Goal: Task Accomplishment & Management: Manage account settings

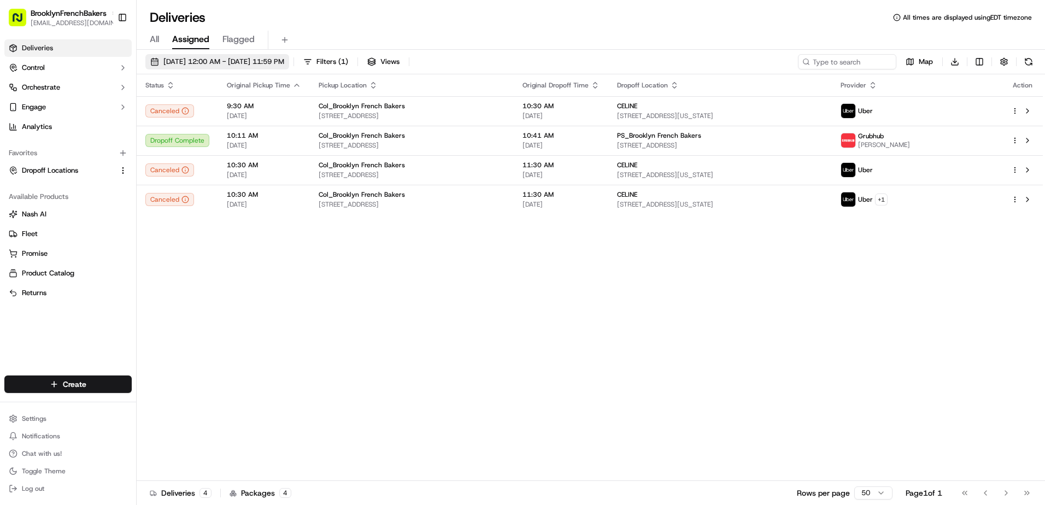
click at [204, 58] on span "[DATE] 12:00 AM - [DATE] 11:59 PM" at bounding box center [223, 62] width 121 height 10
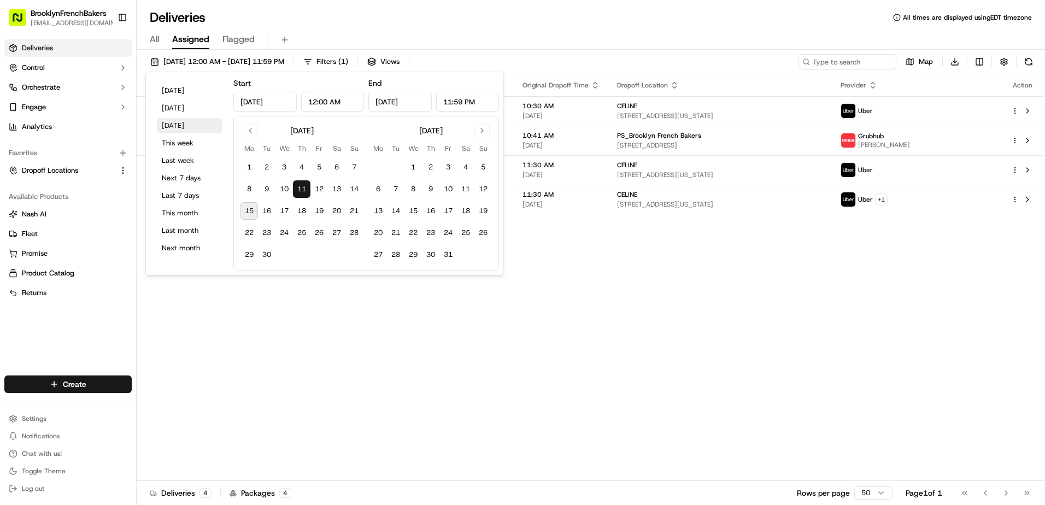
click at [186, 123] on button "Tomorrow" at bounding box center [190, 125] width 66 height 15
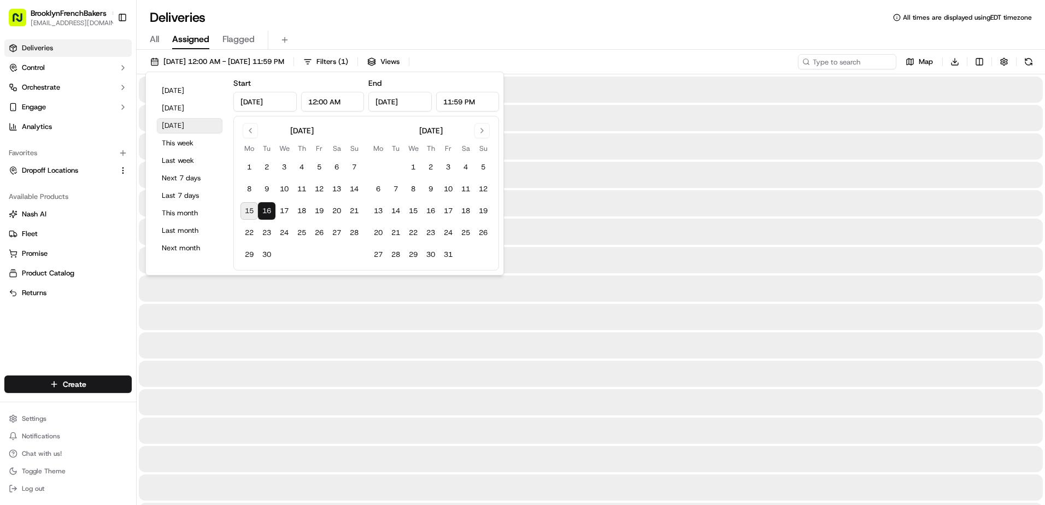
type input "Sep 16, 2025"
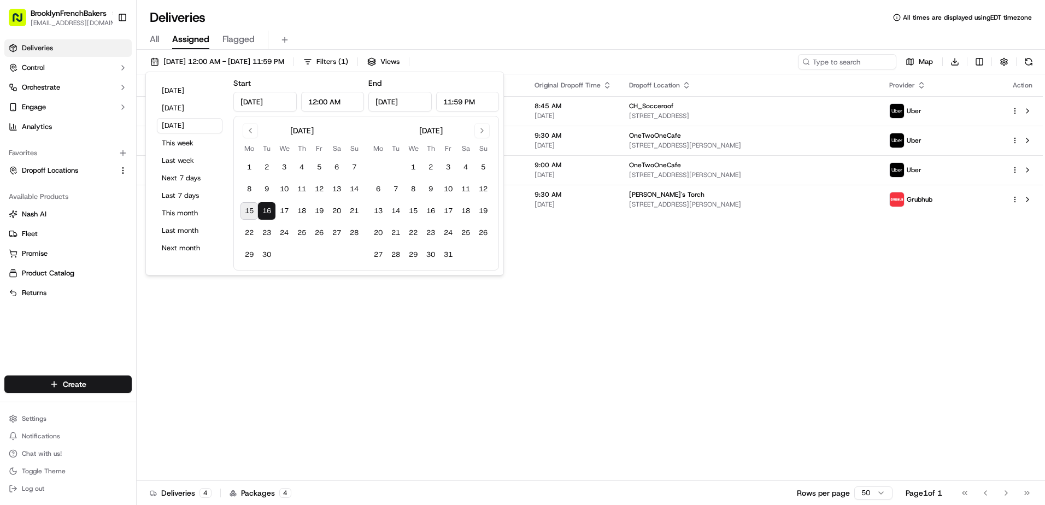
click at [527, 40] on div "All Assigned Flagged" at bounding box center [591, 40] width 908 height 19
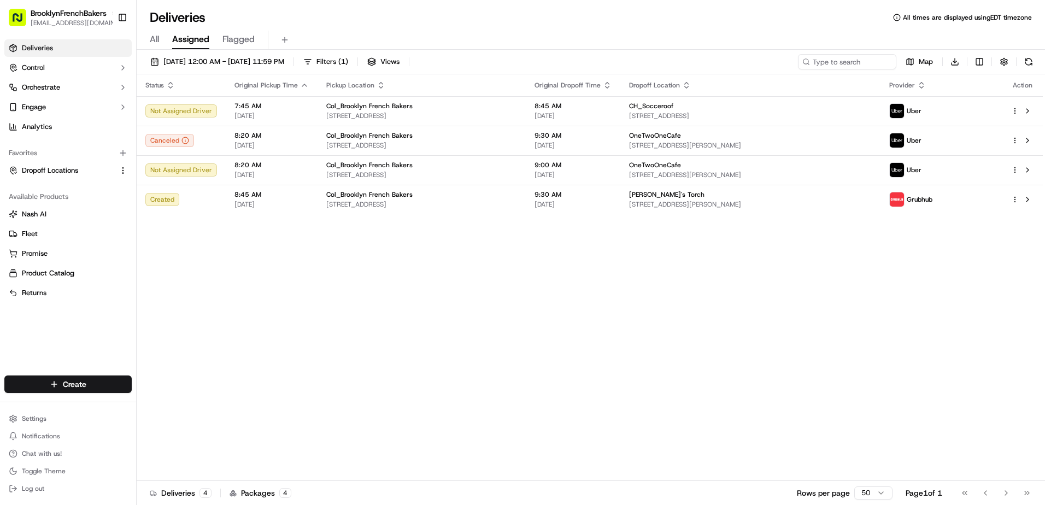
click at [237, 245] on div "Status Original Pickup Time Pickup Location Original Dropoff Time Dropoff Locat…" at bounding box center [590, 277] width 906 height 406
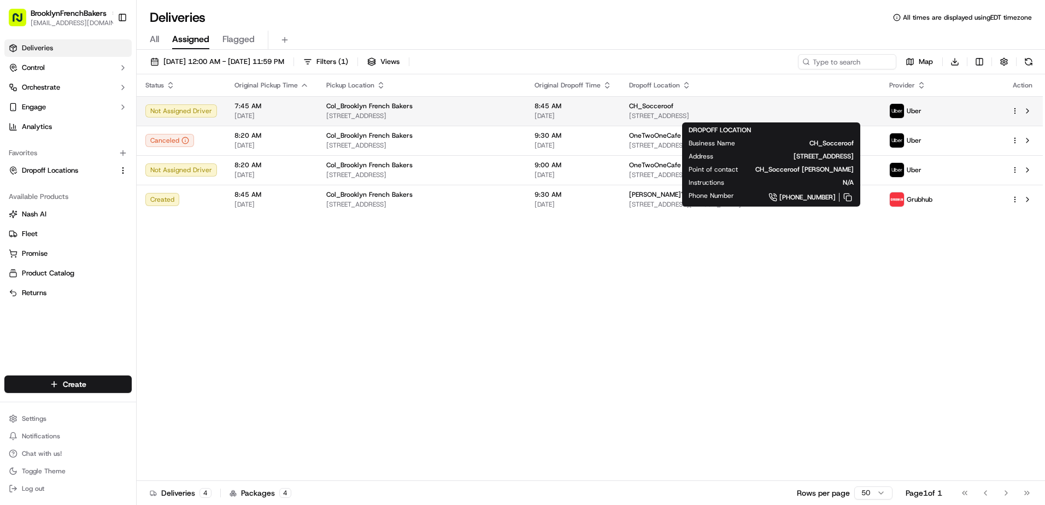
click at [715, 110] on div "CH_Socceroof" at bounding box center [750, 106] width 243 height 9
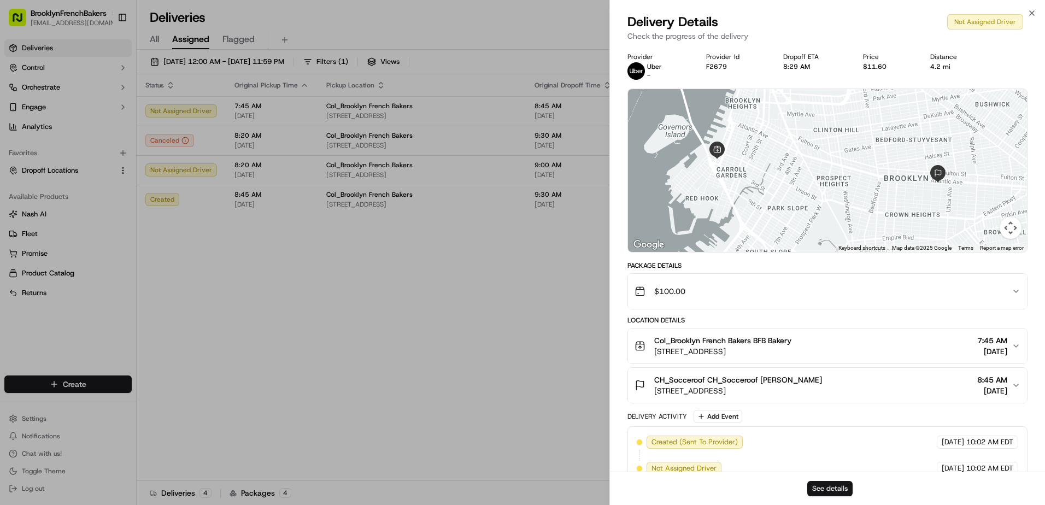
click at [829, 490] on button "See details" at bounding box center [829, 488] width 45 height 15
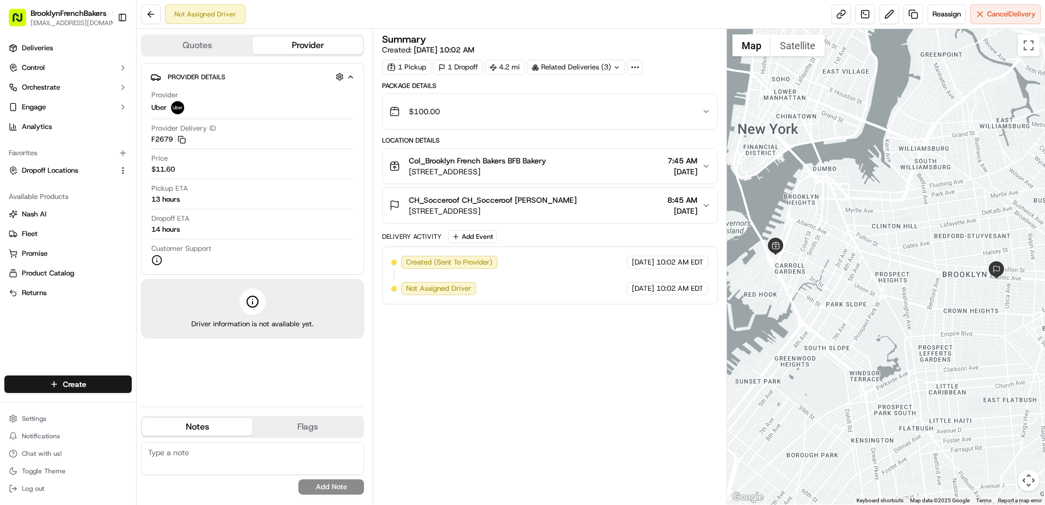
click at [632, 164] on div "Col_Brooklyn French Bakers BFB Bakery 273 Columbia St, Brooklyn, NY 11231, US 7…" at bounding box center [545, 166] width 313 height 22
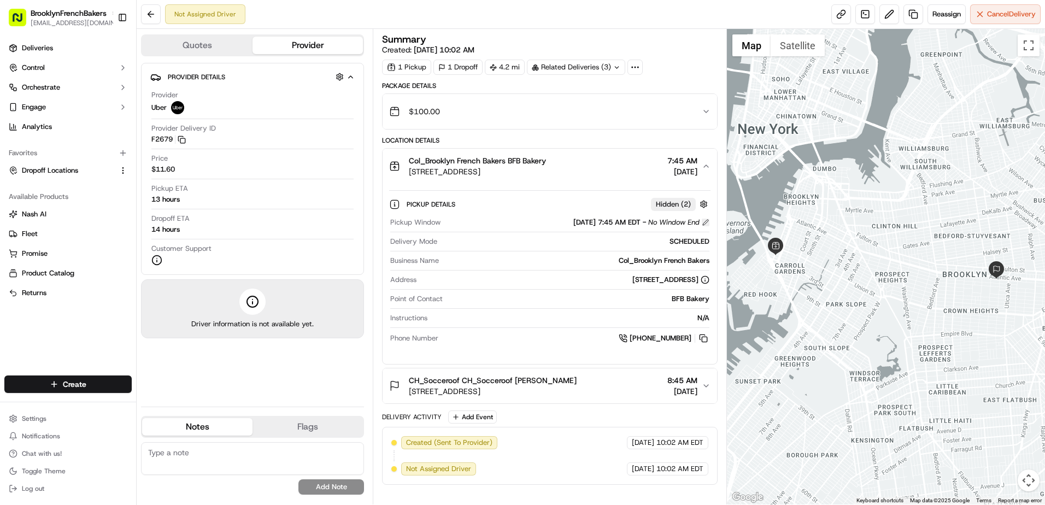
click at [703, 223] on button at bounding box center [706, 223] width 8 height 8
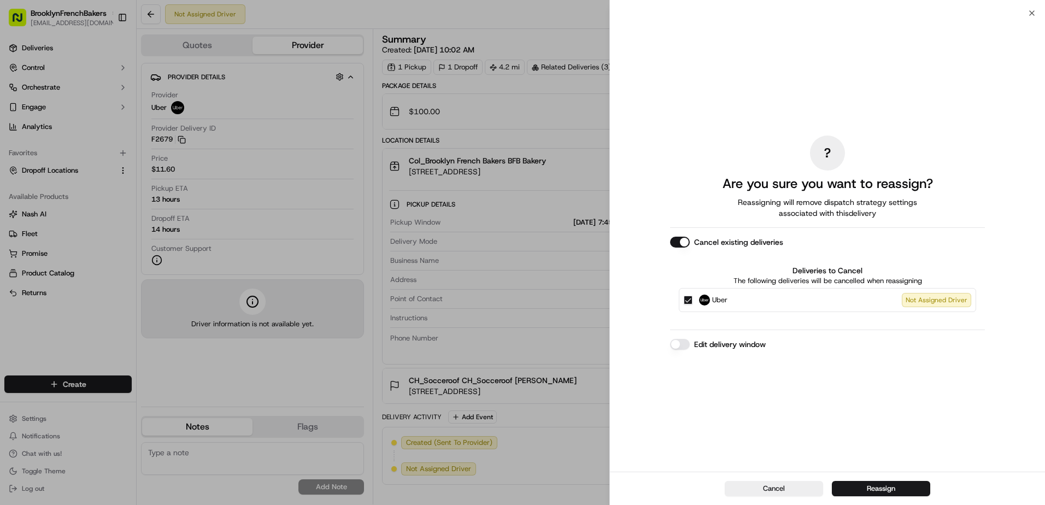
click at [705, 343] on label "Edit delivery window" at bounding box center [730, 344] width 72 height 11
click at [690, 343] on button "Edit delivery window" at bounding box center [680, 344] width 20 height 11
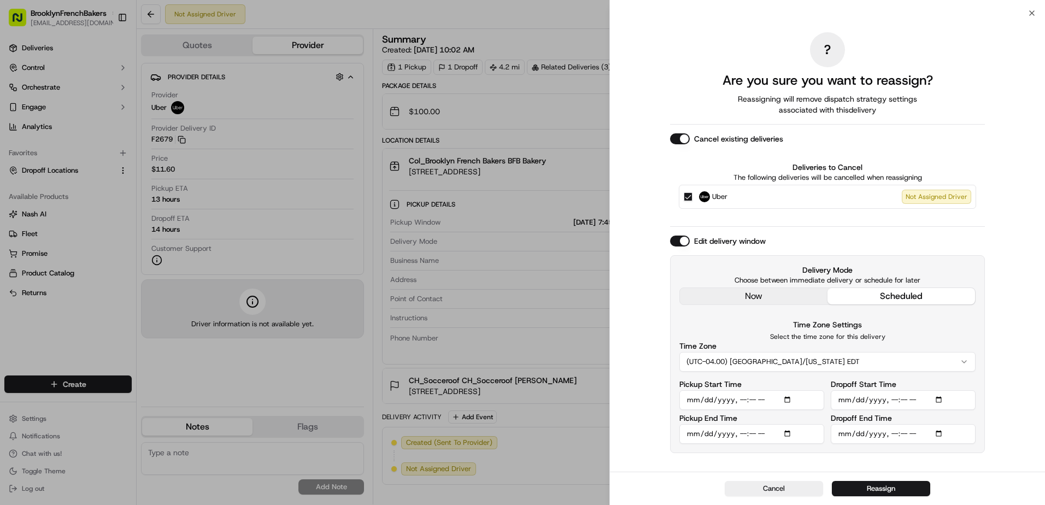
click at [751, 399] on input "Pickup Start Time" at bounding box center [751, 400] width 145 height 20
click at [744, 399] on input "Pickup Start Time" at bounding box center [751, 400] width 145 height 20
type input "2025-09-16T11:30"
click at [895, 397] on input "Dropoff Start Time" at bounding box center [902, 400] width 145 height 20
type input "2025-09-16T00:00"
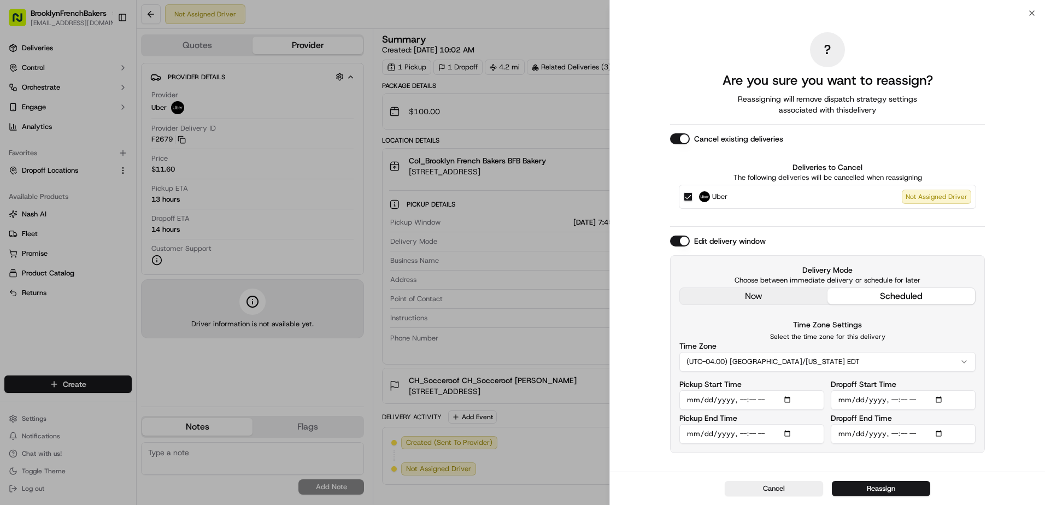
click at [890, 434] on input "Dropoff End Time" at bounding box center [902, 434] width 145 height 20
type input "2025-09-16T00:30"
click at [877, 488] on button "Reassign" at bounding box center [881, 488] width 98 height 15
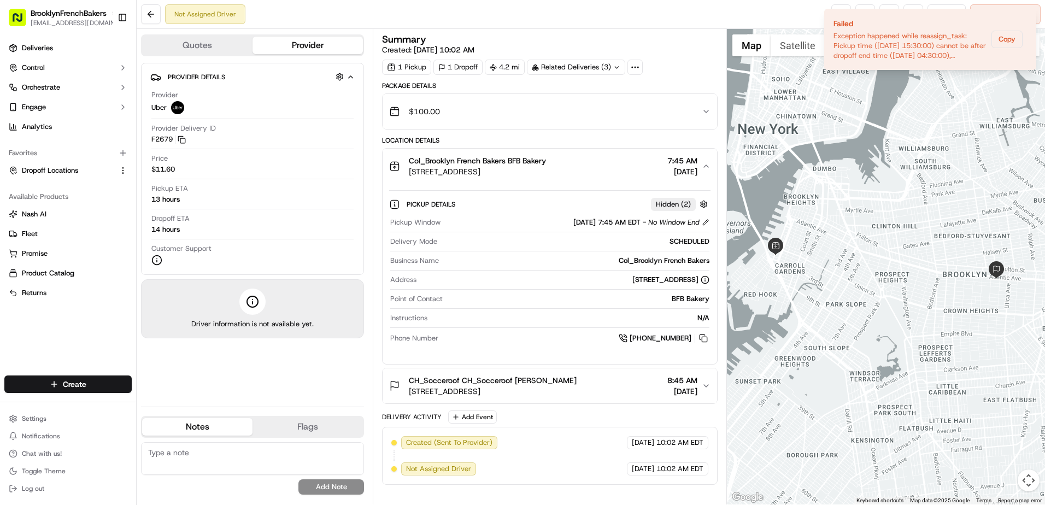
click at [600, 32] on div "Summary Created: 09/14/2025 10:02 AM 1 Pickup 1 Dropoff 4.2 mi Related Deliveri…" at bounding box center [550, 266] width 354 height 475
click at [1024, 19] on icon "Notifications (F8)" at bounding box center [1026, 18] width 9 height 9
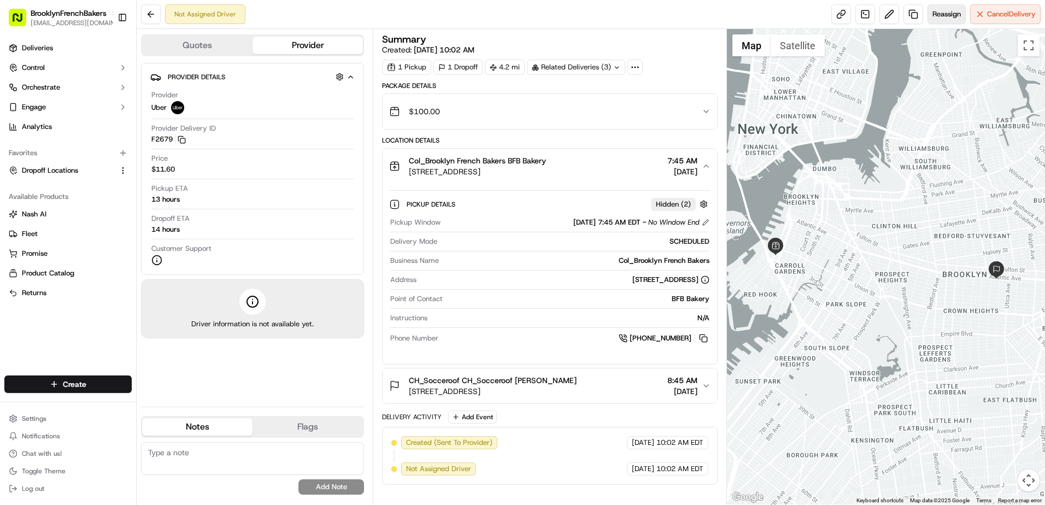
click at [944, 13] on span "Reassign" at bounding box center [946, 14] width 28 height 10
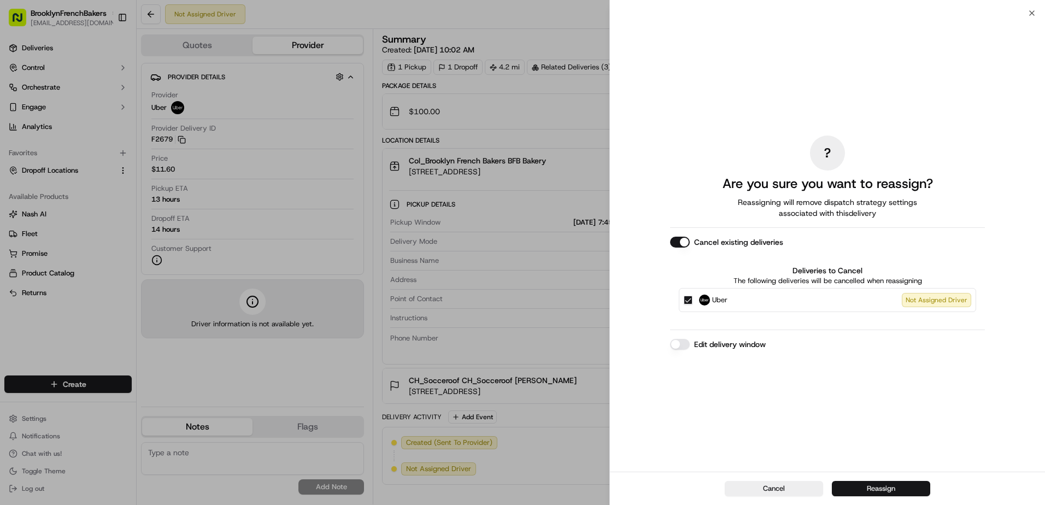
click at [883, 492] on button "Reassign" at bounding box center [881, 488] width 98 height 15
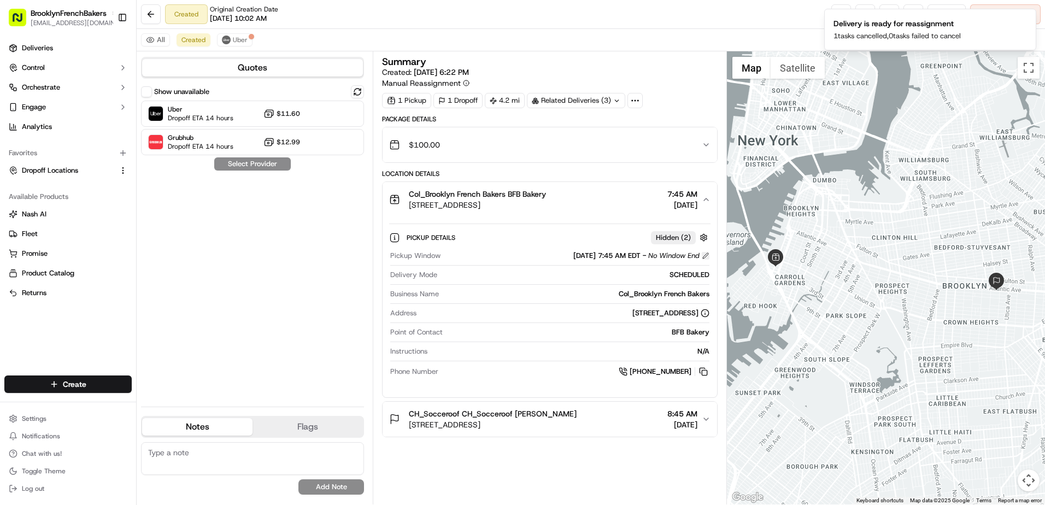
click at [708, 252] on button at bounding box center [706, 256] width 8 height 8
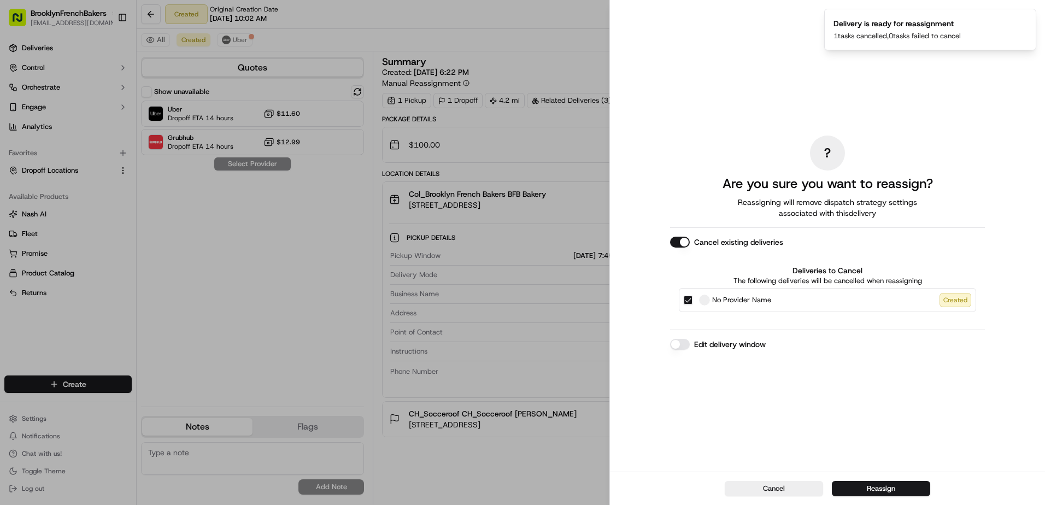
click at [678, 347] on button "Edit delivery window" at bounding box center [680, 344] width 20 height 11
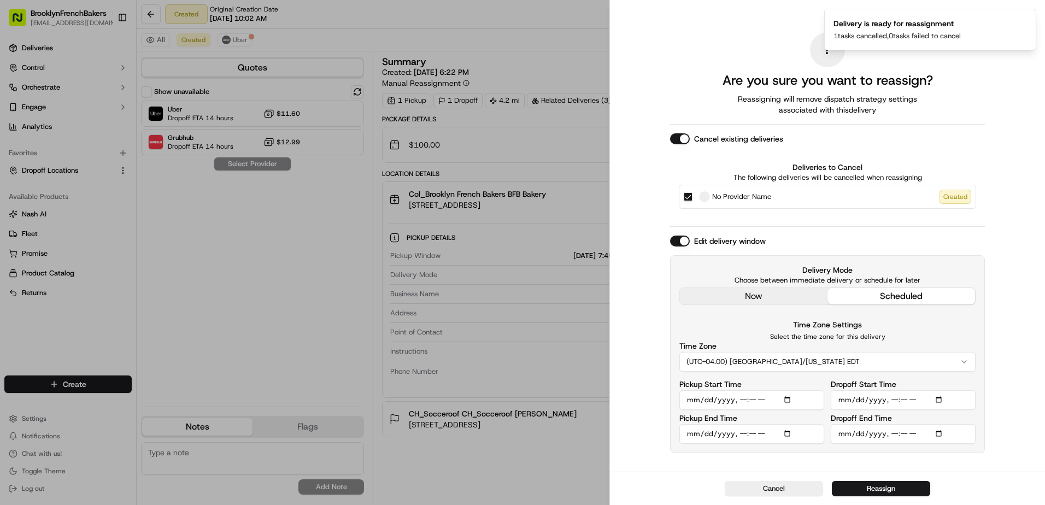
click at [736, 397] on input "Pickup Start Time" at bounding box center [751, 400] width 145 height 20
type input "2025-09-16T11:30"
click at [893, 399] on input "Dropoff Start Time" at bounding box center [902, 400] width 145 height 20
type input "2025-09-16T00:00"
click at [894, 435] on input "Dropoff End Time" at bounding box center [902, 434] width 145 height 20
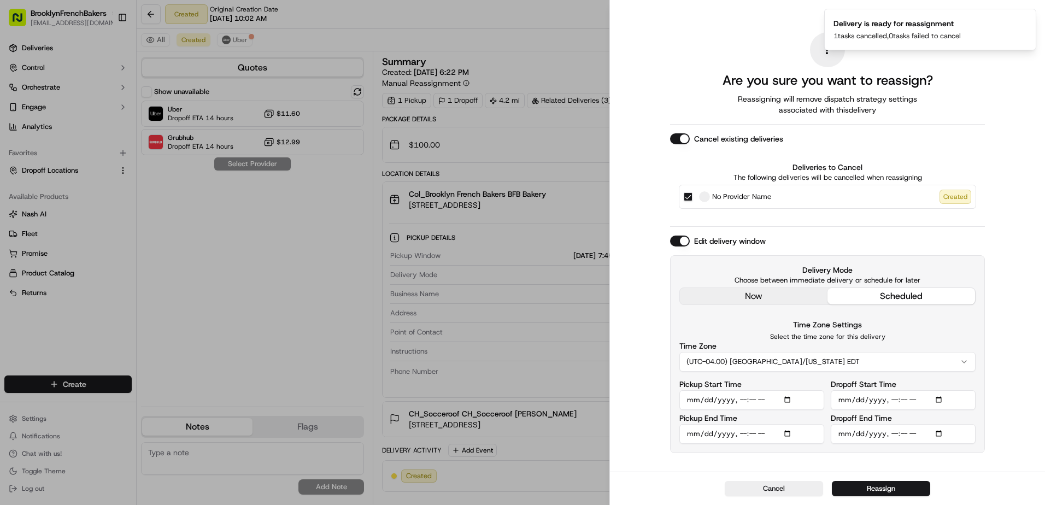
type input "2025-09-16T00:30"
click at [882, 486] on button "Reassign" at bounding box center [881, 488] width 98 height 15
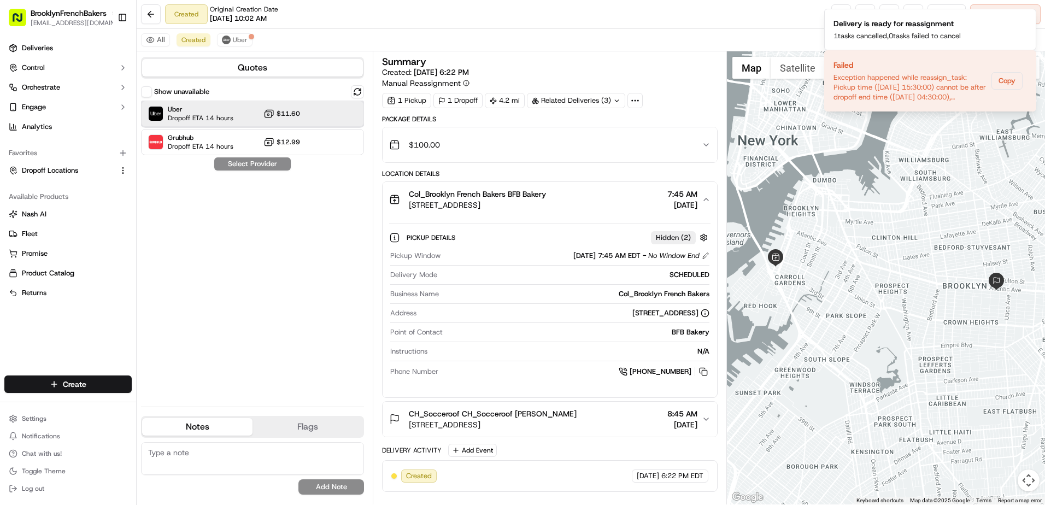
click at [314, 111] on div "Uber Dropoff ETA 14 hours $11.60" at bounding box center [252, 114] width 223 height 26
click at [1026, 60] on icon "Notifications (F8)" at bounding box center [1026, 59] width 9 height 9
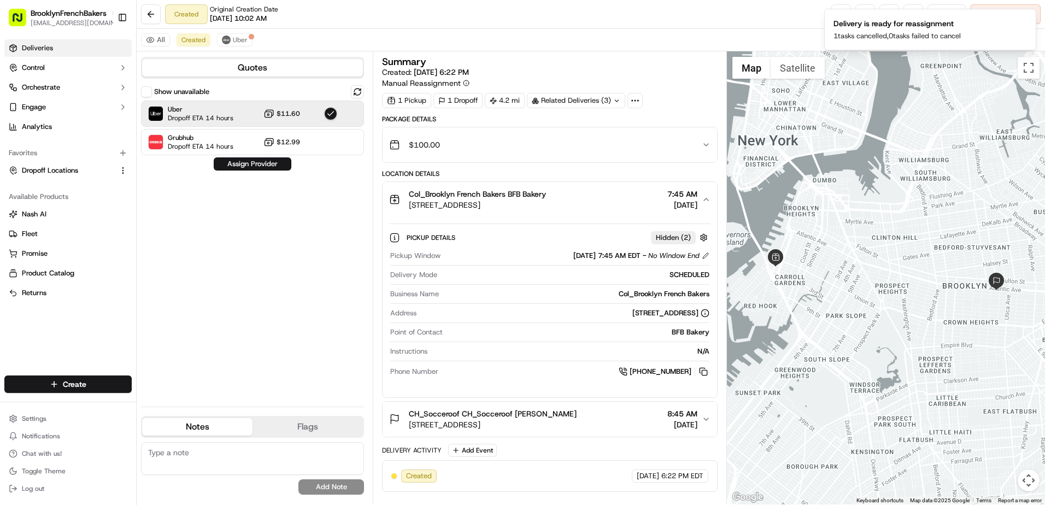
click at [70, 54] on link "Deliveries" at bounding box center [67, 47] width 127 height 17
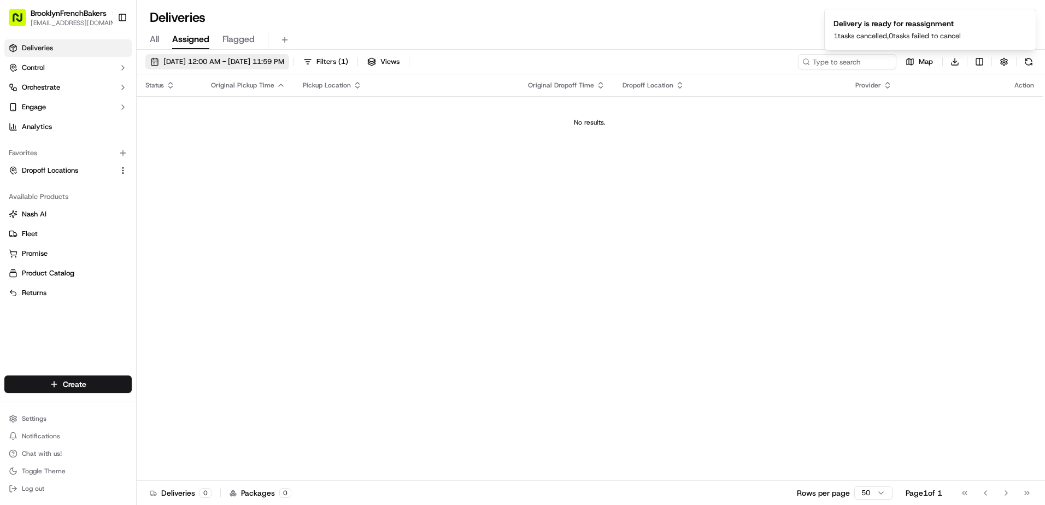
click at [251, 65] on span "09/15/2025 12:00 AM - 09/15/2025 11:59 PM" at bounding box center [223, 62] width 121 height 10
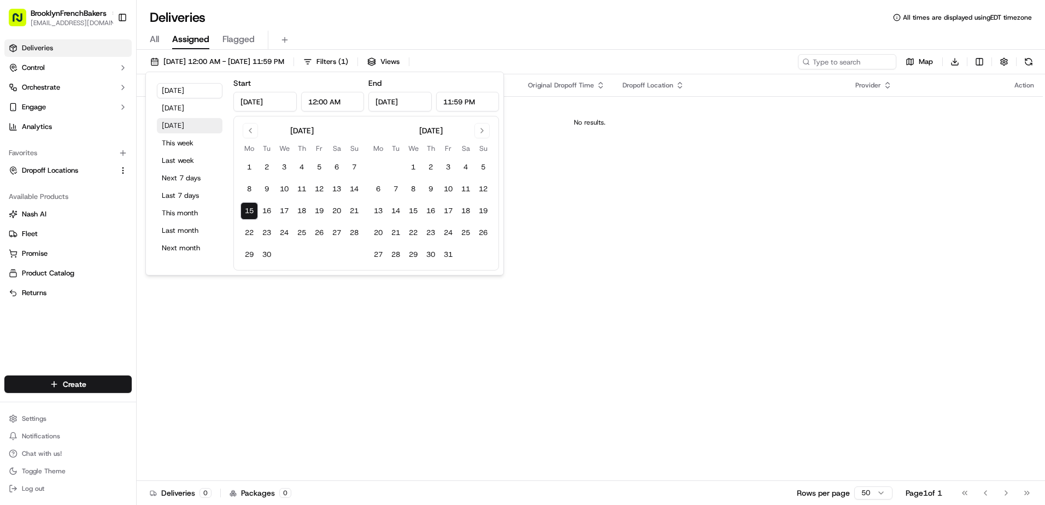
click at [195, 126] on button "Tomorrow" at bounding box center [190, 125] width 66 height 15
type input "Sep 16, 2025"
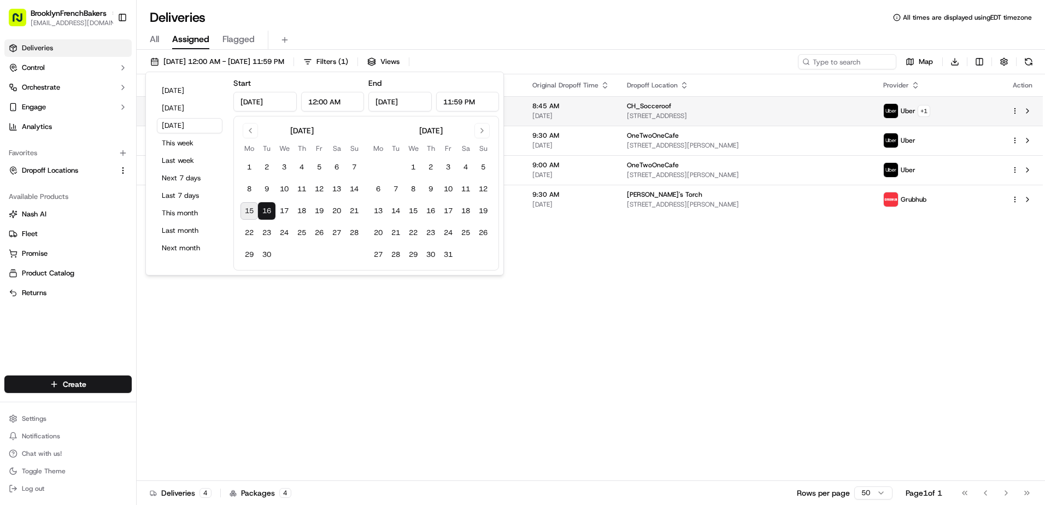
click at [1013, 107] on html "BrooklynFrenchBakers contact@brooklynfrenchbakers.com Toggle Sidebar Deliveries…" at bounding box center [522, 252] width 1045 height 505
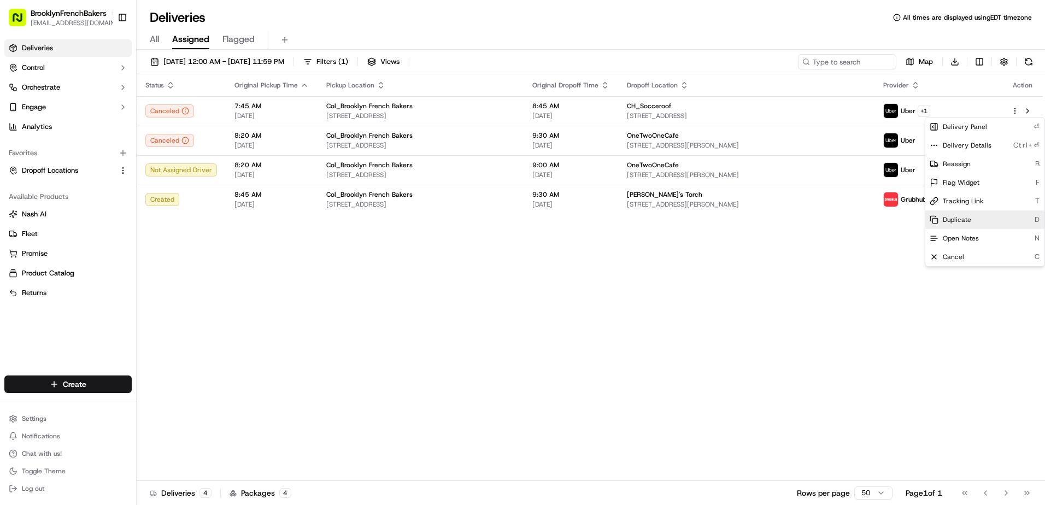
click at [964, 217] on span "Duplicate" at bounding box center [956, 219] width 28 height 9
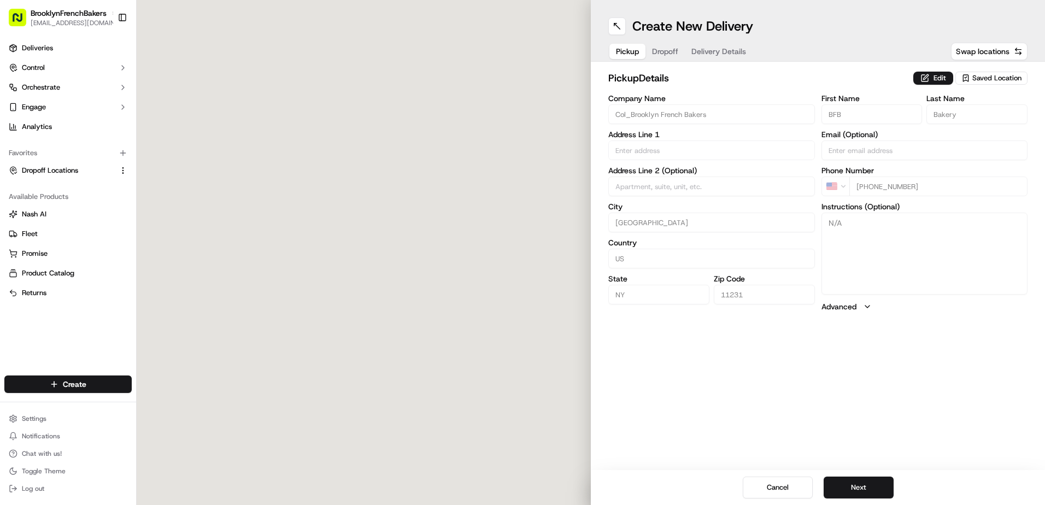
type input "273 Columbia St"
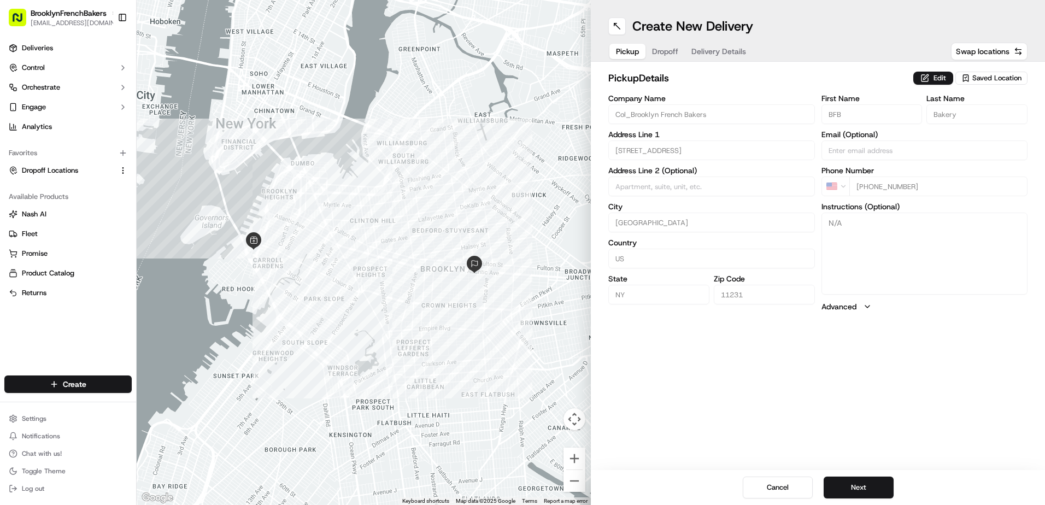
click at [739, 55] on span "Delivery Details" at bounding box center [718, 51] width 55 height 11
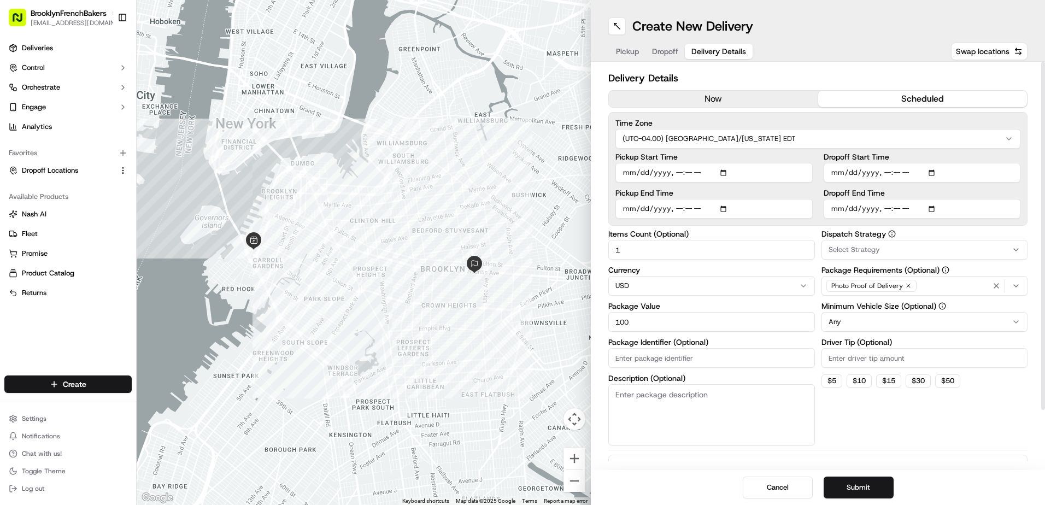
click at [677, 174] on input "Pickup Start Time" at bounding box center [713, 173] width 197 height 20
type input "2025-09-16T11:30"
click at [886, 175] on input "Dropoff Start Time" at bounding box center [921, 173] width 197 height 20
type input "2025-09-16T00:00"
click at [888, 213] on input "Dropoff End Time" at bounding box center [921, 209] width 197 height 20
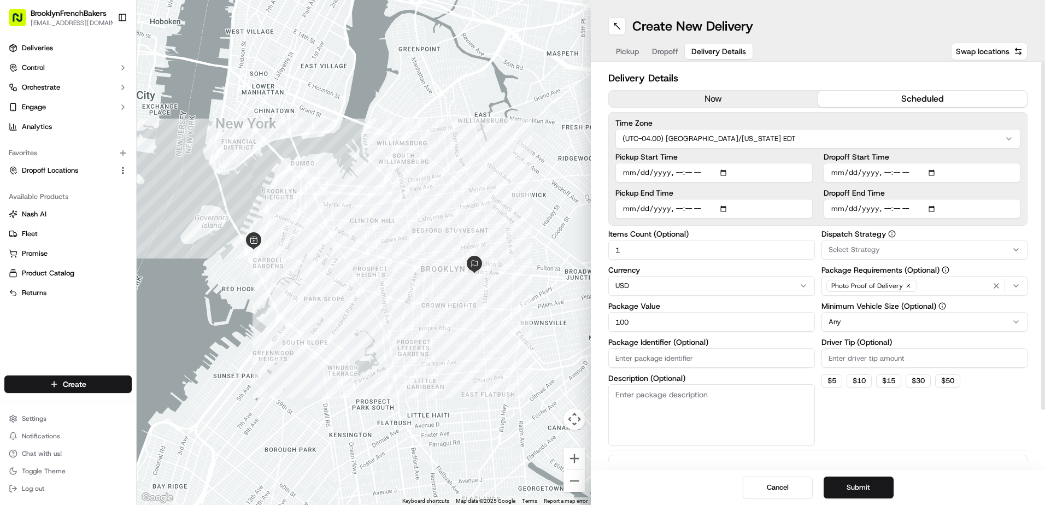
type input "2025-09-16T00:30"
click at [858, 491] on button "Submit" at bounding box center [858, 487] width 70 height 22
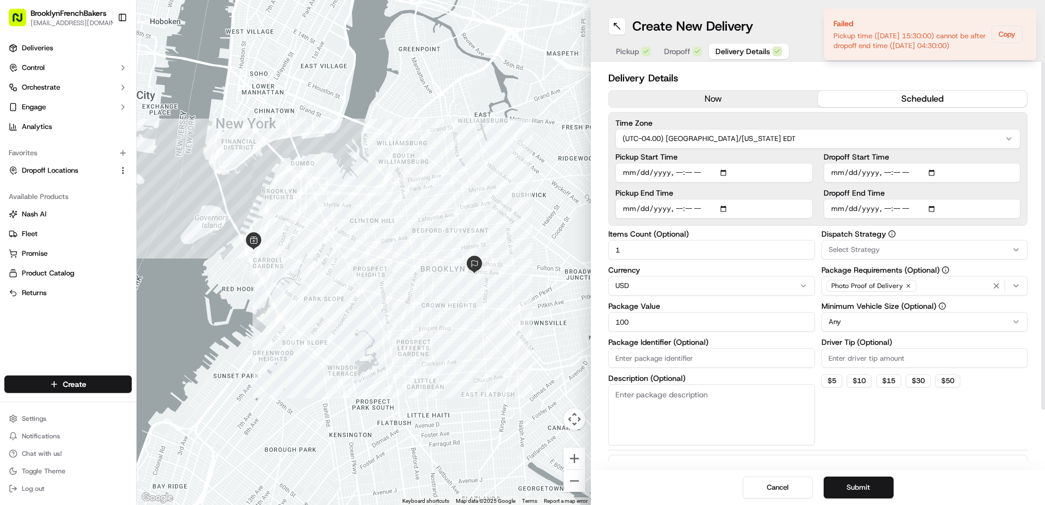
click at [914, 172] on input "Dropoff Start Time" at bounding box center [921, 173] width 197 height 20
type input "2025-09-16T12:00"
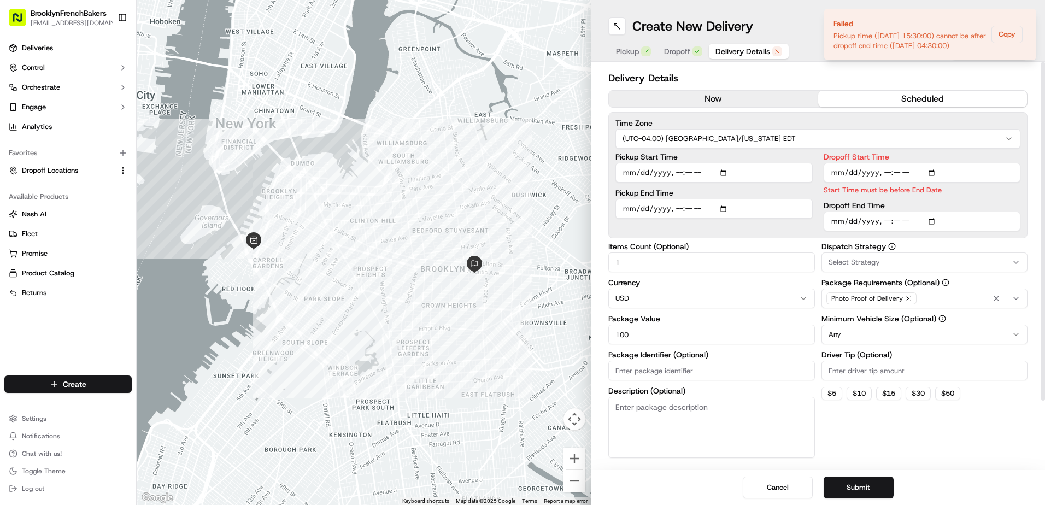
click at [906, 224] on input "Dropoff End Time" at bounding box center [921, 221] width 197 height 20
type input "2025-09-16T12:30"
click at [859, 493] on button "Submit" at bounding box center [858, 487] width 70 height 22
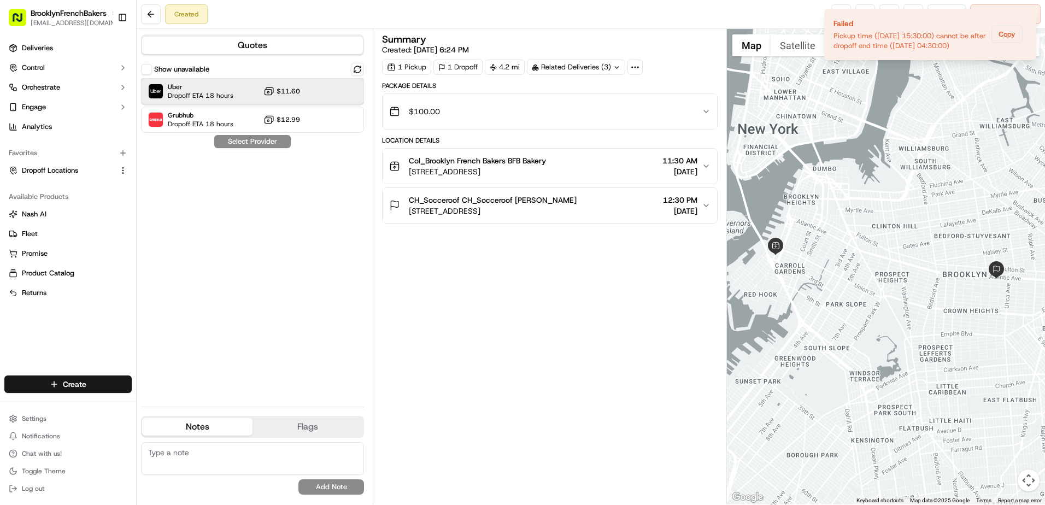
click at [338, 94] on div "Uber Dropoff ETA 18 hours $11.60" at bounding box center [252, 91] width 223 height 26
click at [279, 143] on button "Assign Provider" at bounding box center [253, 141] width 78 height 13
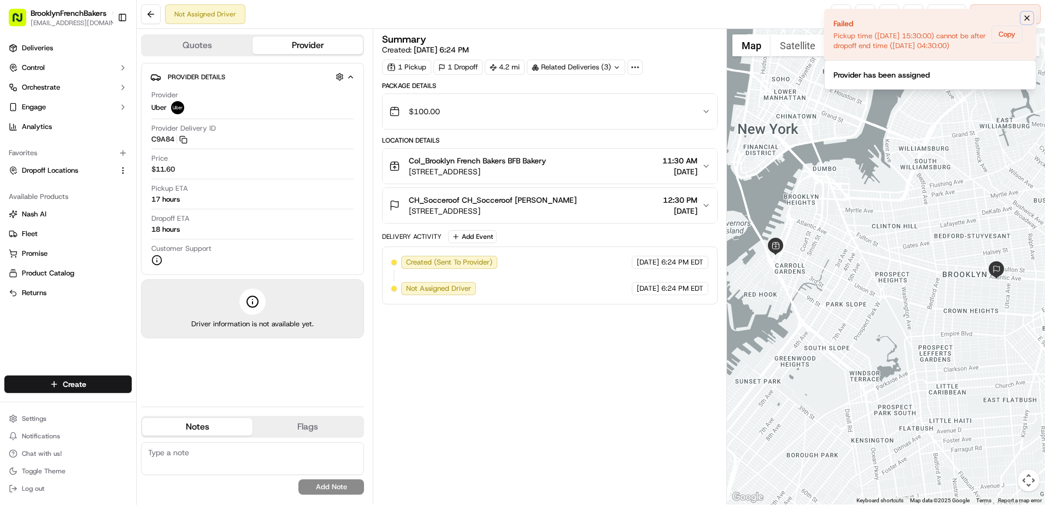
click at [1027, 20] on icon "Notifications (F8)" at bounding box center [1026, 18] width 9 height 9
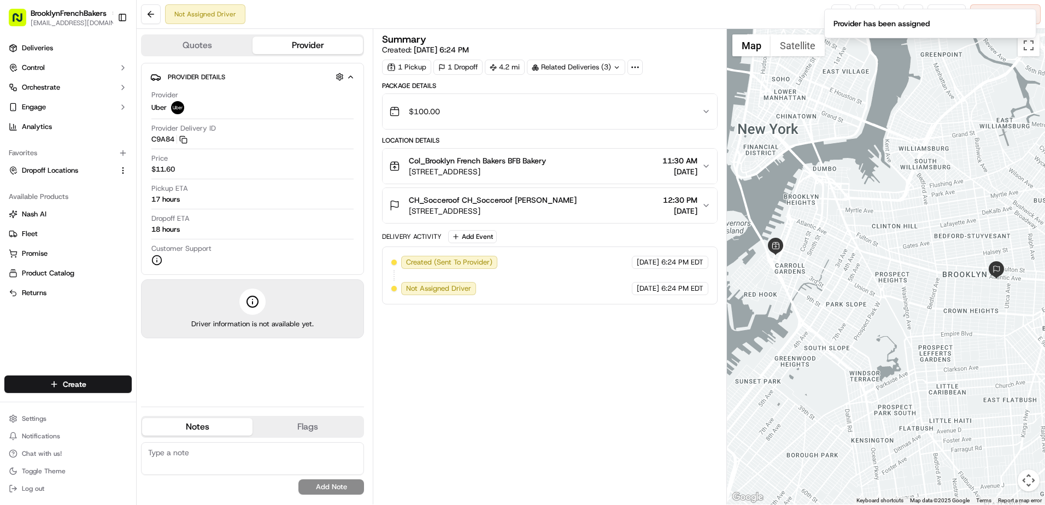
click at [670, 160] on span "11:30 AM" at bounding box center [679, 160] width 35 height 11
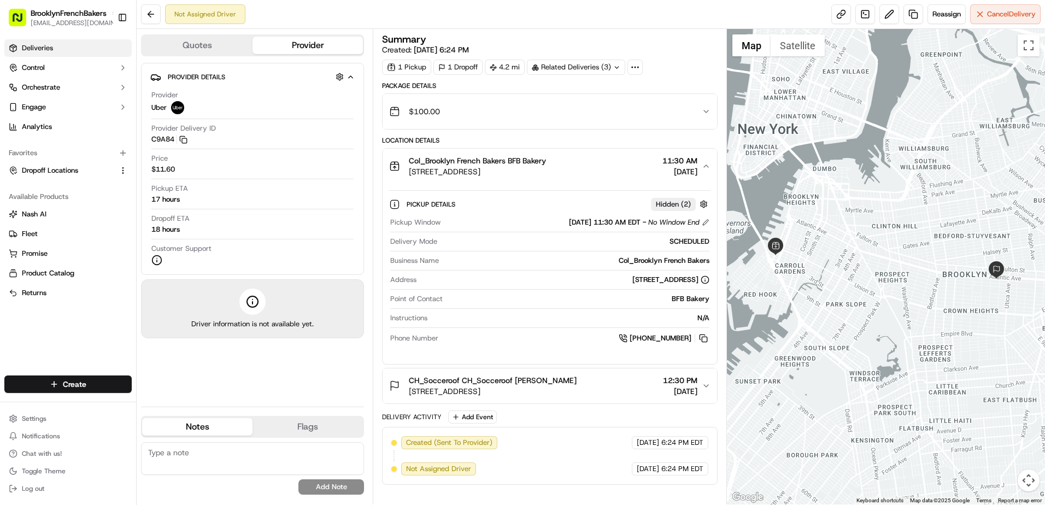
click at [92, 52] on link "Deliveries" at bounding box center [67, 47] width 127 height 17
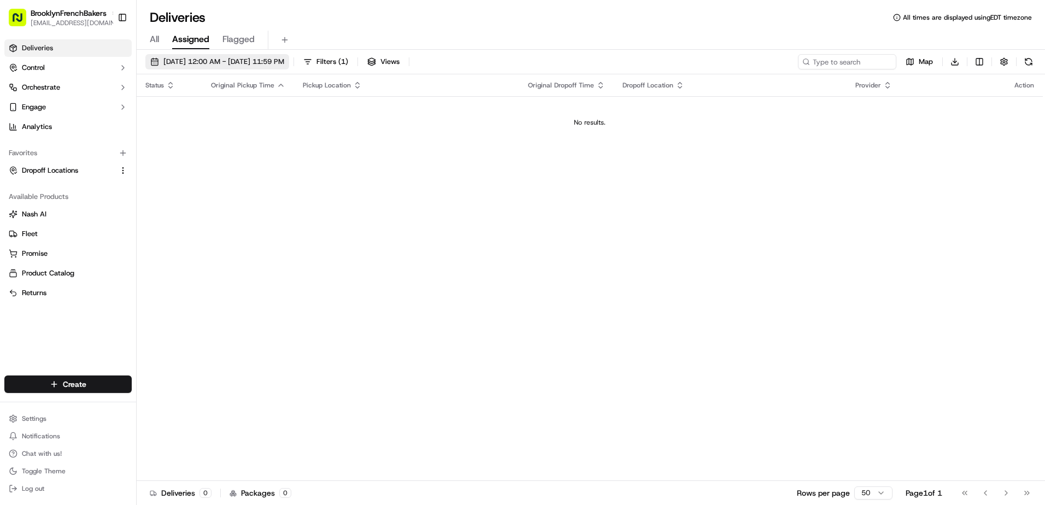
click at [284, 64] on span "09/15/2025 12:00 AM - 09/15/2025 11:59 PM" at bounding box center [223, 62] width 121 height 10
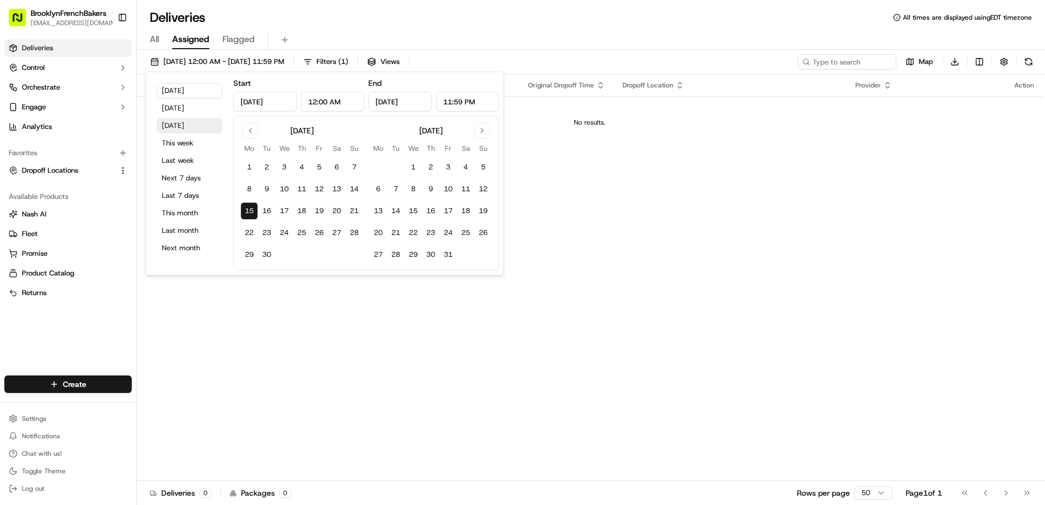
click at [189, 126] on button "Tomorrow" at bounding box center [190, 125] width 66 height 15
type input "Sep 16, 2025"
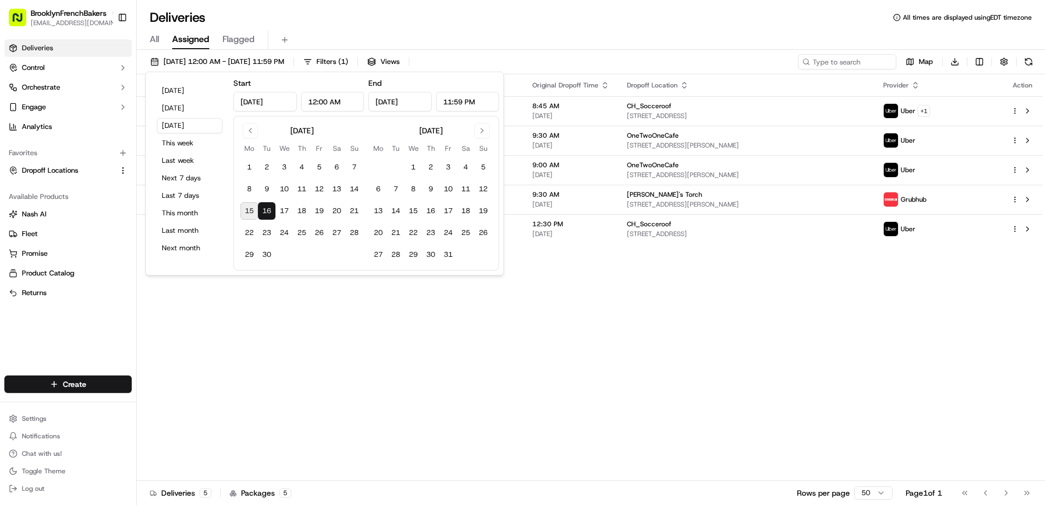
click at [553, 60] on div "09/16/2025 12:00 AM - 09/16/2025 11:59 PM Filters ( 1 ) Views Map Download" at bounding box center [591, 64] width 908 height 20
